Goal: Information Seeking & Learning: Learn about a topic

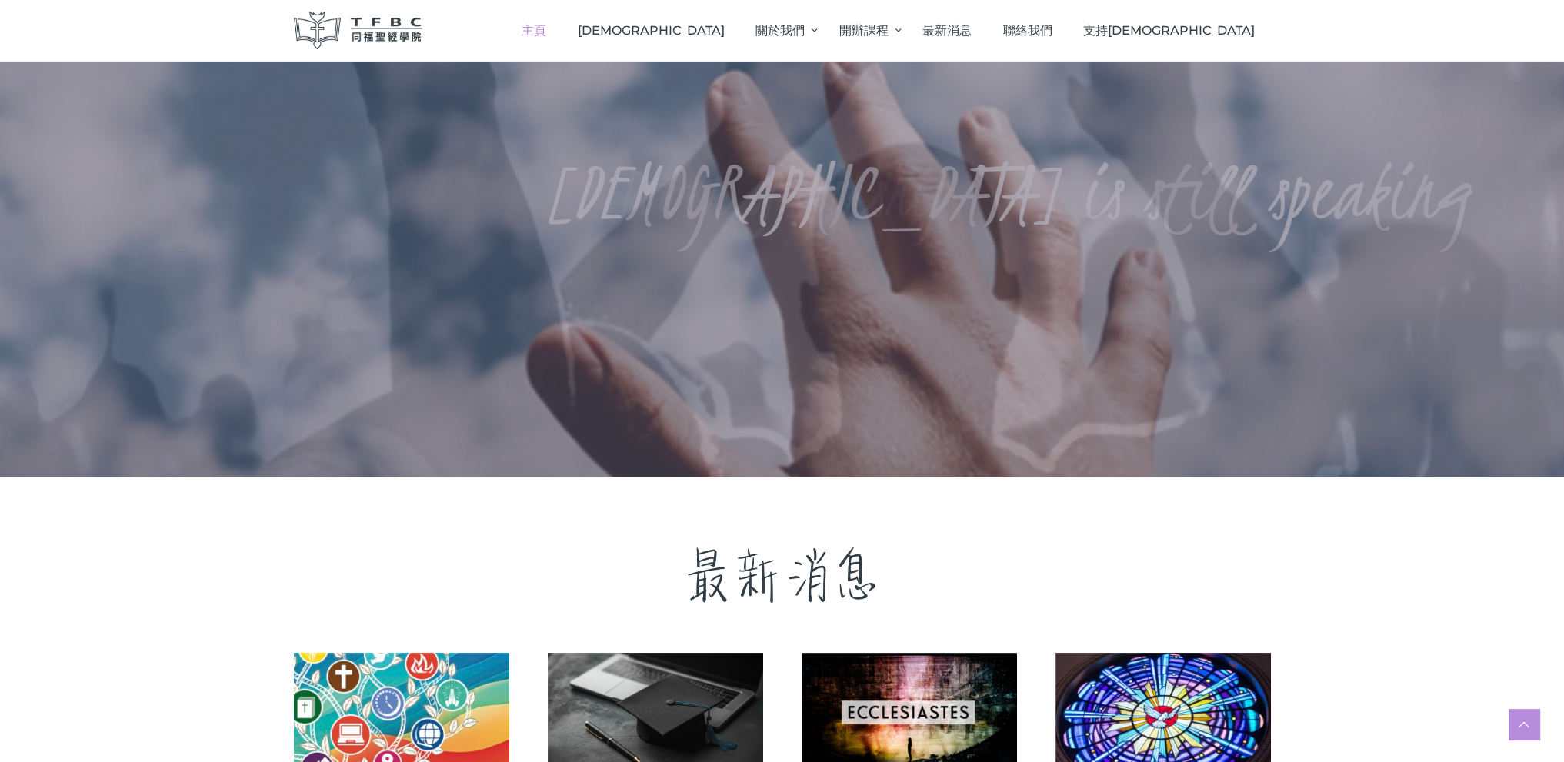
scroll to position [462, 0]
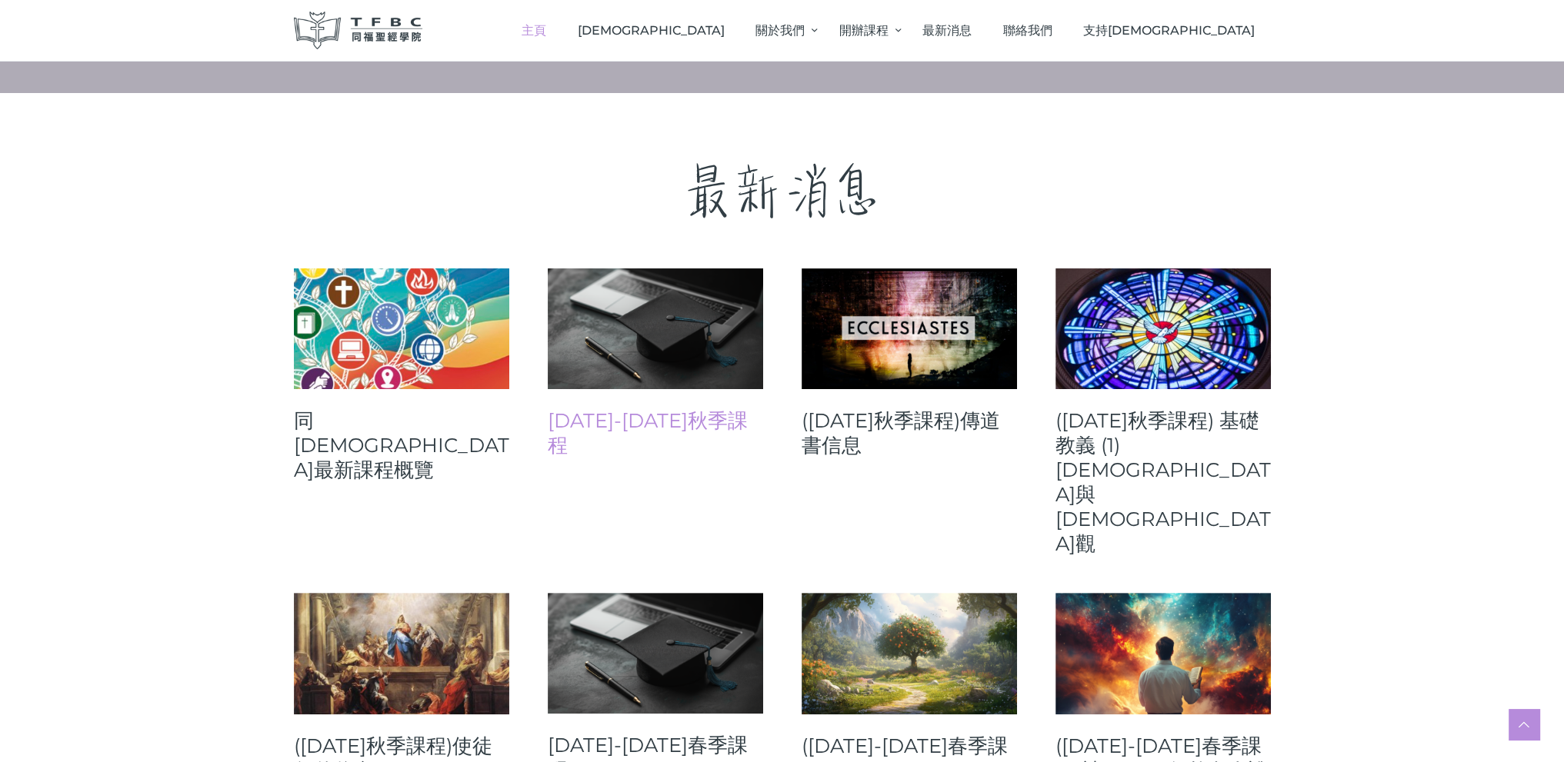
click at [692, 412] on link "[DATE]-[DATE]秋季課程" at bounding box center [655, 432] width 215 height 49
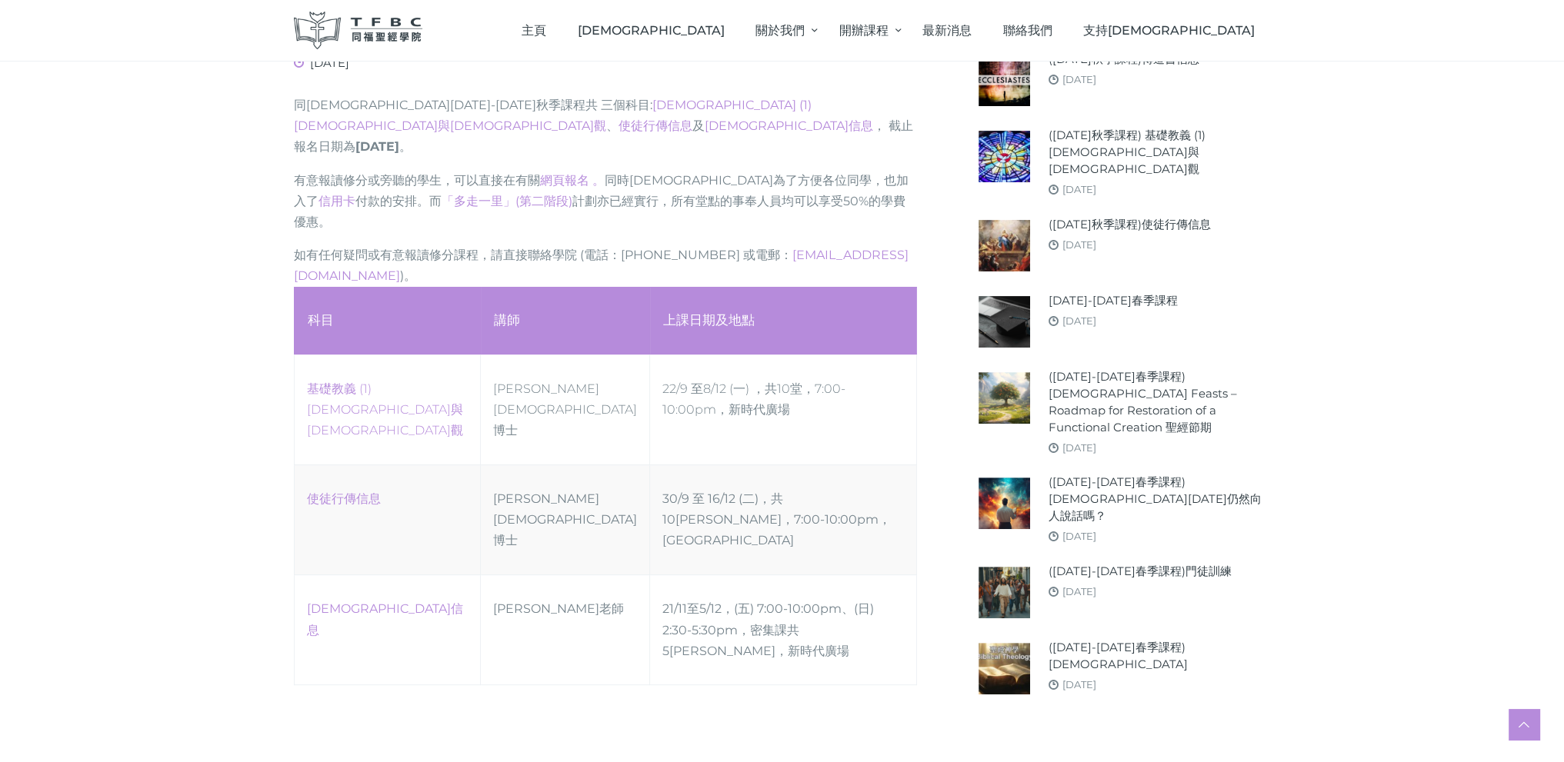
scroll to position [615, 0]
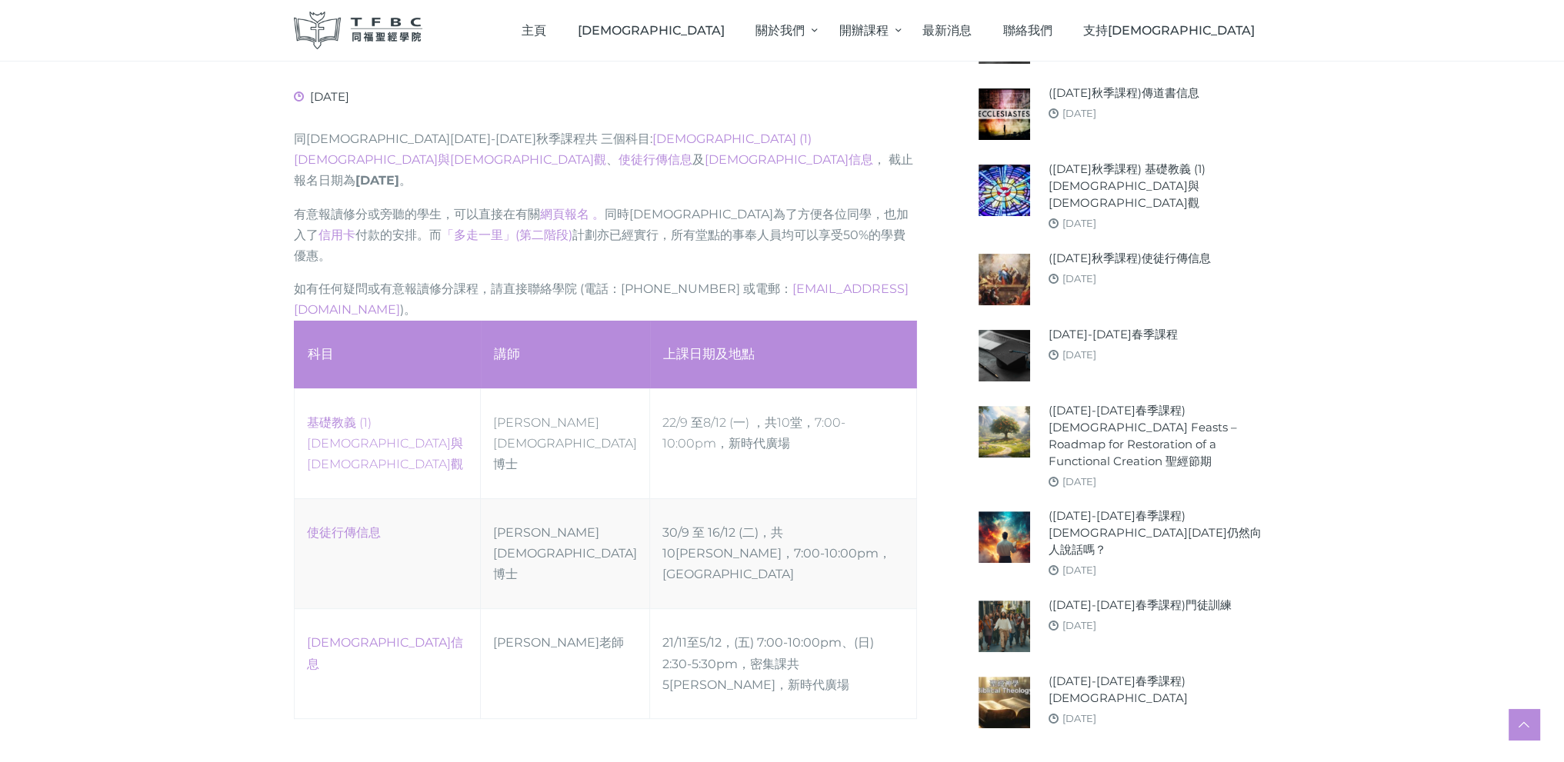
click at [189, 455] on div "August 7, 2025 同福聖經學院2025-26年秋季課程共 三 個科目: 基礎教義 (1) 聖靈觀與教會觀 、 使徒行傳信息 及 傳道書信息 ， 截…" at bounding box center [782, 223] width 1564 height 1171
click at [363, 525] on link "使徒行傳信息" at bounding box center [344, 532] width 74 height 15
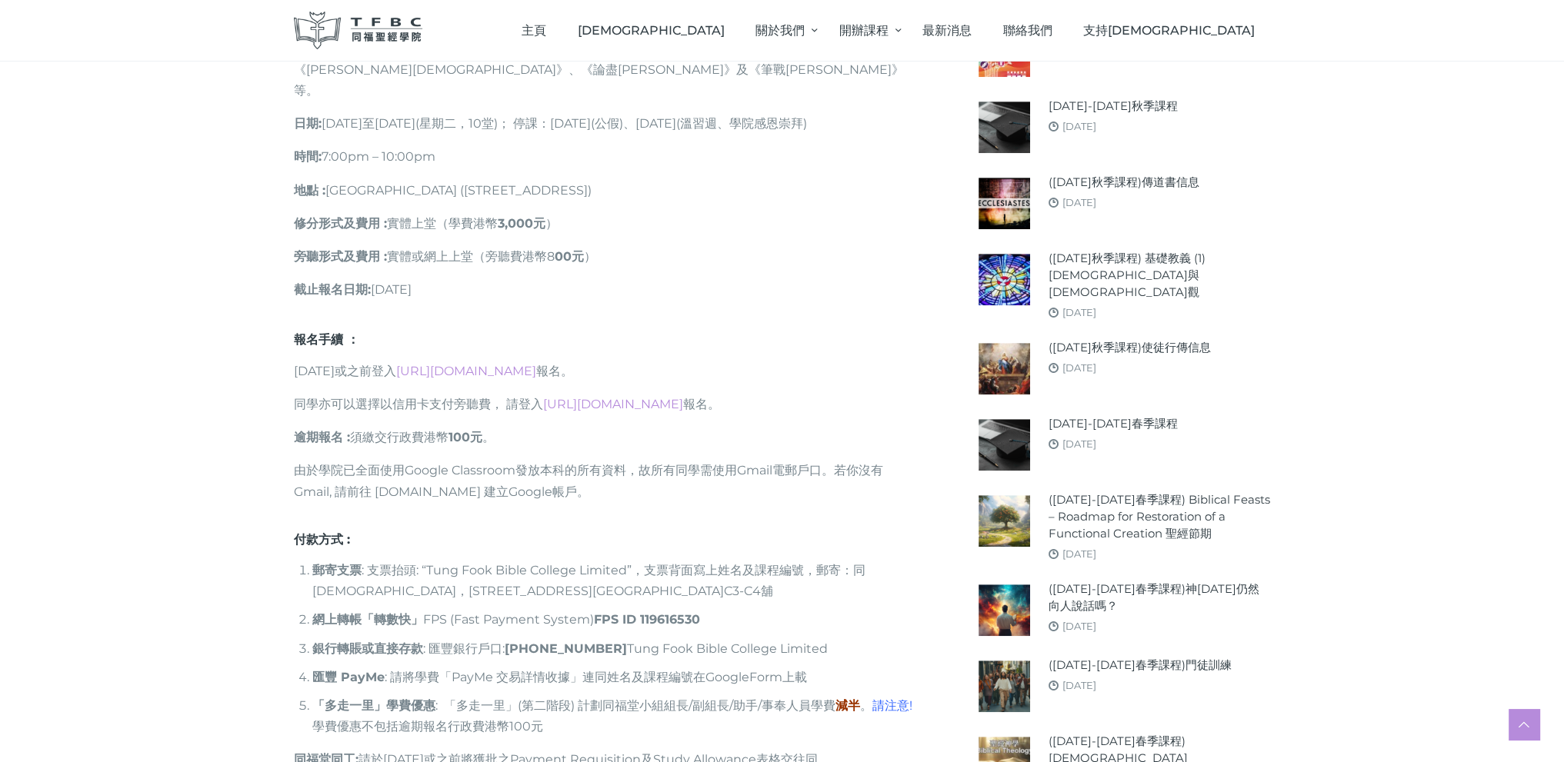
scroll to position [1308, 0]
